Goal: Find specific page/section: Find specific page/section

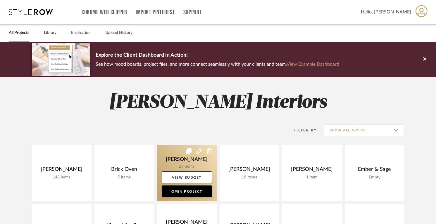
click at [205, 162] on link at bounding box center [187, 173] width 60 height 56
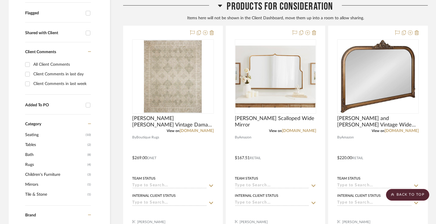
scroll to position [218, 0]
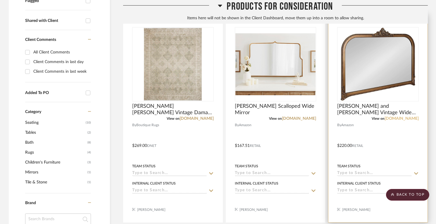
click at [406, 118] on link "amazon.com" at bounding box center [402, 119] width 34 height 4
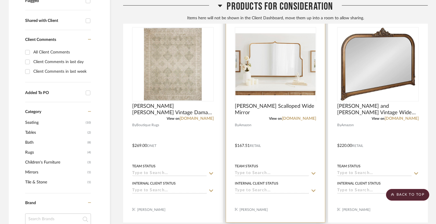
scroll to position [223, 0]
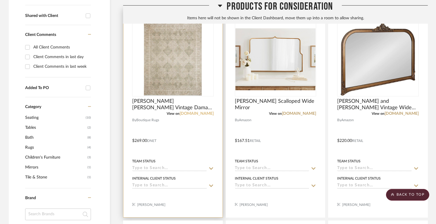
click at [200, 115] on link "boutiquerugs.com" at bounding box center [197, 114] width 34 height 4
